Goal: Check status: Check status

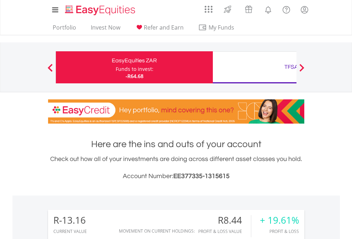
scroll to position [68, 112]
click at [116, 67] on div "Funds to invest:" at bounding box center [135, 68] width 38 height 7
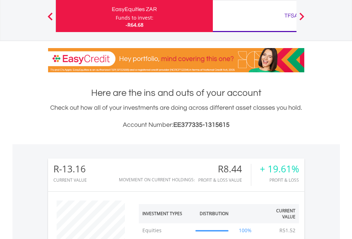
scroll to position [68, 112]
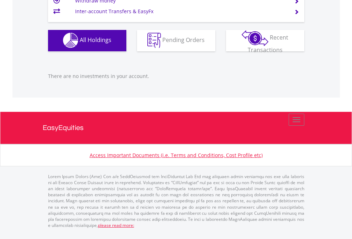
scroll to position [68, 112]
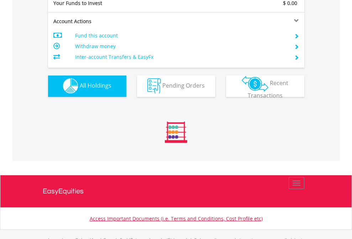
scroll to position [705, 0]
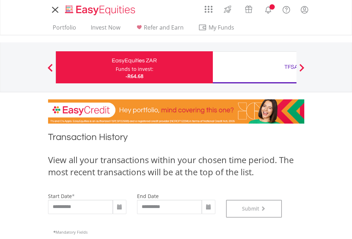
scroll to position [289, 0]
click at [255, 67] on div "TFSA" at bounding box center [291, 67] width 148 height 10
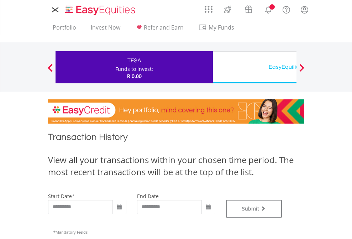
type input "**********"
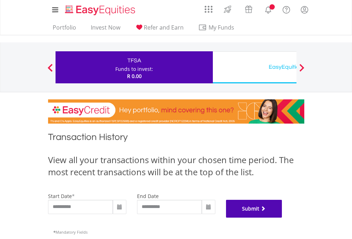
click at [282, 218] on button "Submit" at bounding box center [254, 209] width 56 height 18
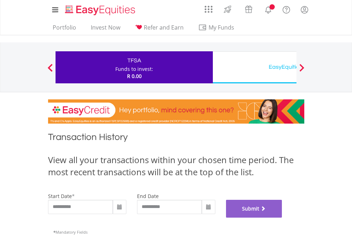
scroll to position [289, 0]
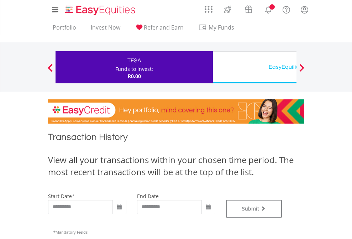
click at [255, 67] on div "EasyEquities USD" at bounding box center [291, 67] width 148 height 10
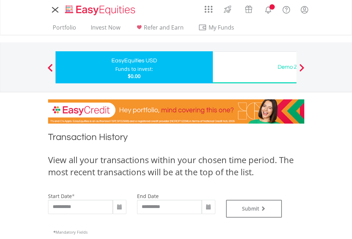
type input "**********"
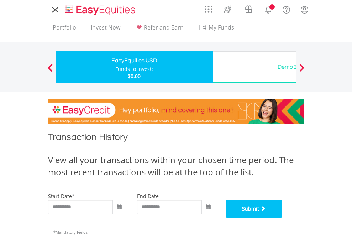
click at [282, 218] on button "Submit" at bounding box center [254, 209] width 56 height 18
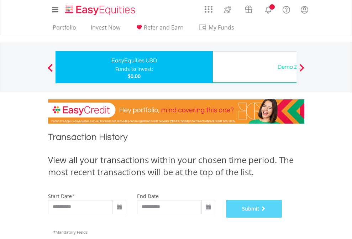
scroll to position [289, 0]
